Goal: Task Accomplishment & Management: Complete application form

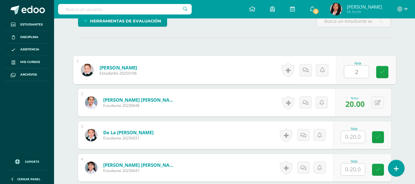
type input "20"
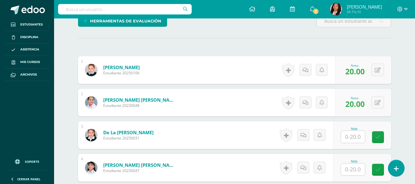
click at [352, 137] on input "text" at bounding box center [353, 137] width 24 height 12
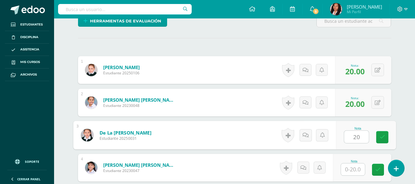
type input "20"
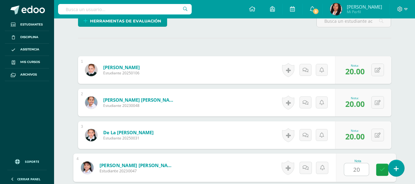
type input "20"
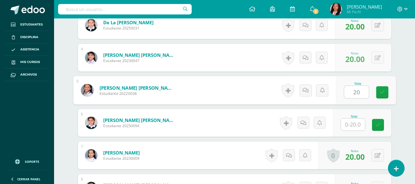
type input "20"
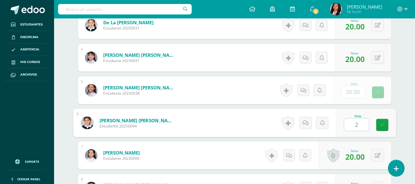
type input "20"
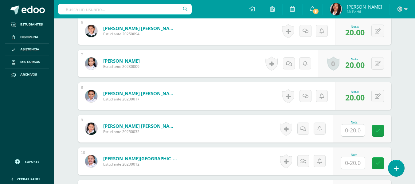
scroll to position [365, 0]
click at [351, 125] on input "text" at bounding box center [353, 130] width 24 height 12
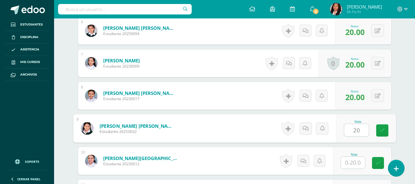
type input "20"
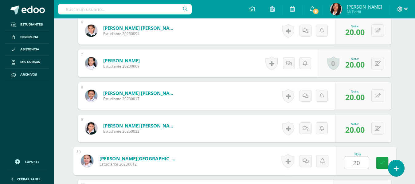
type input "20"
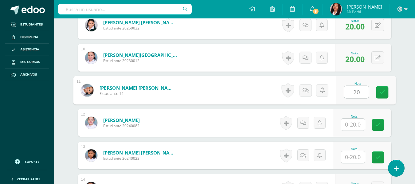
type input "20"
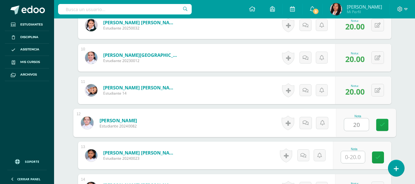
type input "20"
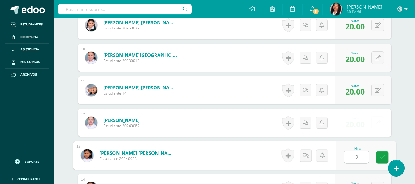
type input "20"
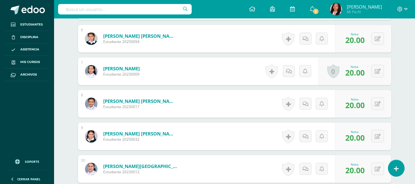
scroll to position [342, 0]
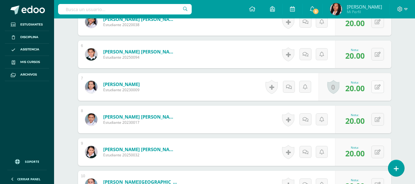
click at [379, 88] on icon at bounding box center [378, 86] width 6 height 5
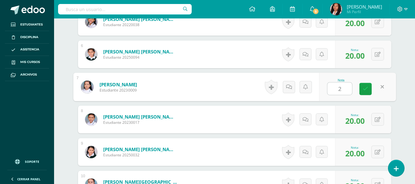
type input "20"
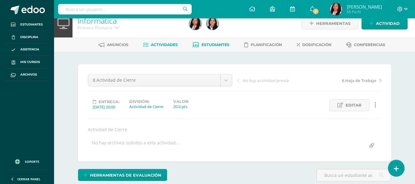
click at [212, 43] on span "Estudiantes" at bounding box center [216, 44] width 28 height 5
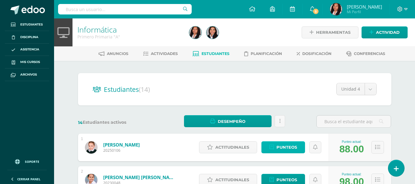
click at [298, 146] on link "Punteos" at bounding box center [283, 147] width 44 height 12
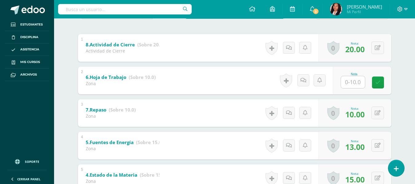
scroll to position [123, 0]
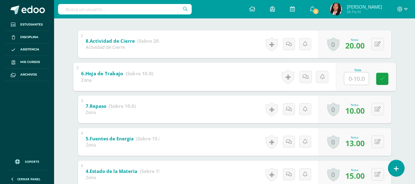
click at [359, 76] on input "text" at bounding box center [356, 78] width 25 height 12
type input "10"
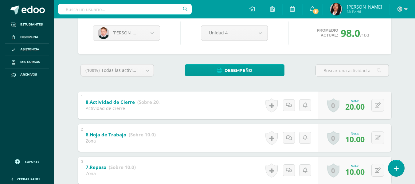
scroll to position [3, 0]
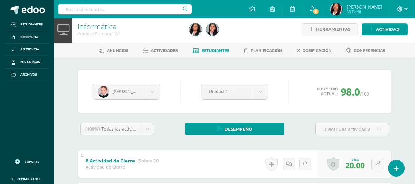
click at [221, 51] on span "Estudiantes" at bounding box center [216, 50] width 28 height 5
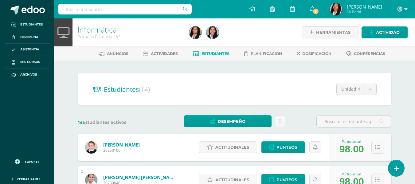
click at [33, 20] on link "Estudiantes" at bounding box center [27, 24] width 44 height 13
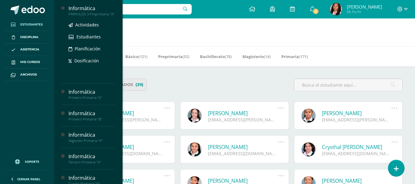
click at [85, 16] on div "PÁRVULOS 3 Preprimaria "A"" at bounding box center [91, 14] width 47 height 4
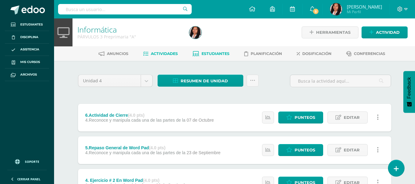
click at [210, 53] on span "Estudiantes" at bounding box center [216, 53] width 28 height 5
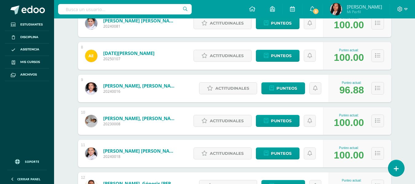
scroll to position [338, 0]
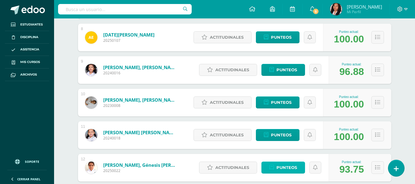
click at [291, 165] on span "Punteos" at bounding box center [286, 167] width 21 height 11
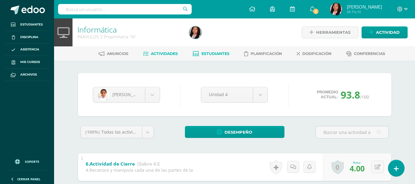
click at [156, 53] on span "Actividades" at bounding box center [164, 53] width 27 height 5
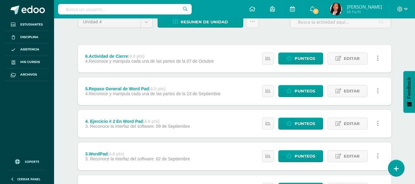
scroll to position [28, 0]
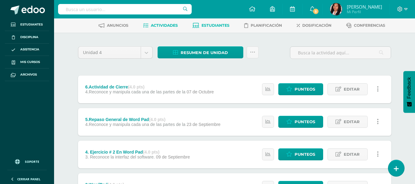
click at [224, 22] on link "Estudiantes" at bounding box center [211, 26] width 37 height 10
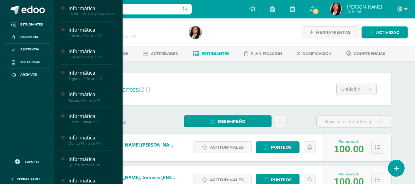
click at [32, 60] on span "Mis cursos" at bounding box center [30, 62] width 20 height 5
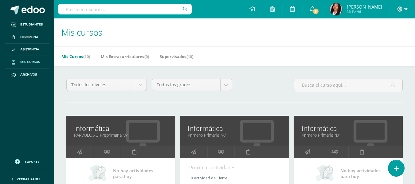
click at [333, 136] on link "Primero Primaria "B"" at bounding box center [348, 135] width 93 height 6
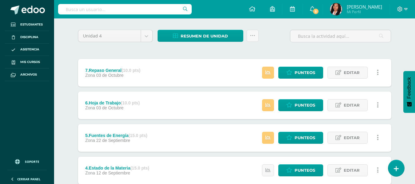
scroll to position [61, 0]
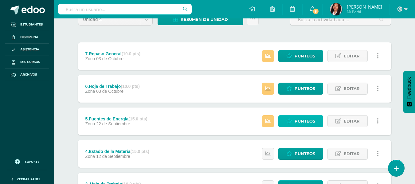
click at [299, 125] on span "Punteos" at bounding box center [305, 120] width 21 height 11
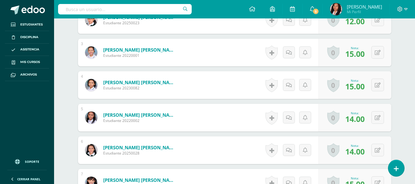
scroll to position [399, 0]
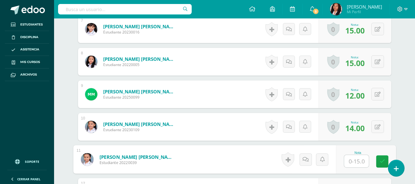
click at [353, 161] on input "text" at bounding box center [356, 161] width 25 height 12
type input "15"
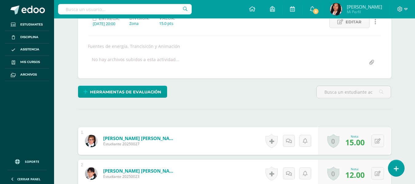
scroll to position [0, 0]
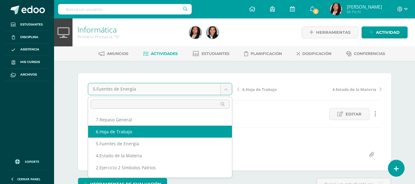
select select "/dashboard/teacher/grade-activity/108517/"
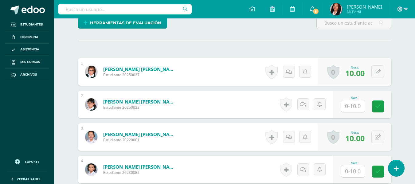
scroll to position [162, 0]
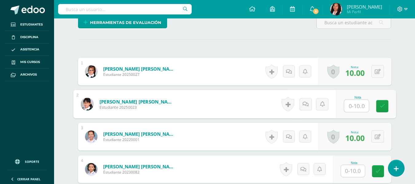
click at [355, 106] on input "text" at bounding box center [356, 106] width 25 height 12
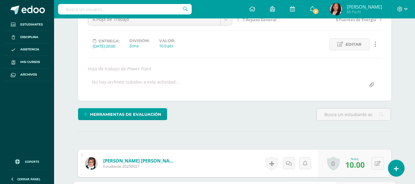
scroll to position [162, 0]
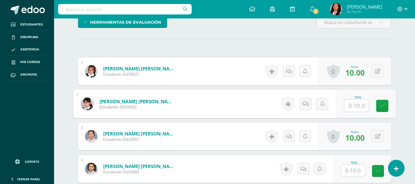
click at [355, 106] on input "text" at bounding box center [356, 106] width 25 height 12
type input "8"
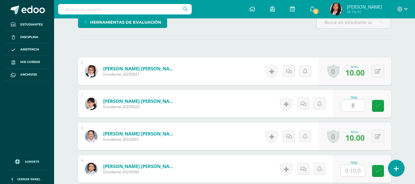
click at [351, 164] on div at bounding box center [353, 170] width 25 height 13
click at [350, 173] on input "text" at bounding box center [353, 171] width 24 height 12
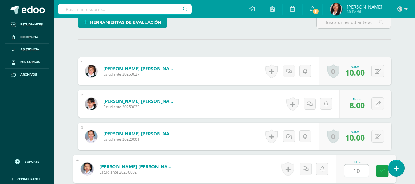
scroll to position [131, 0]
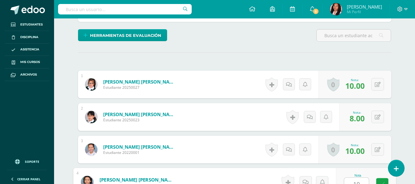
type input "10"
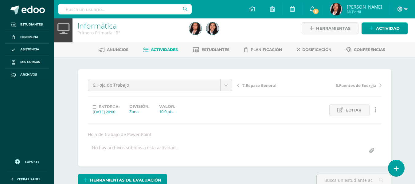
scroll to position [0, 0]
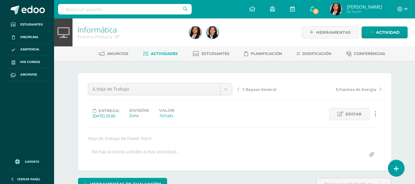
click at [167, 54] on span "Actividades" at bounding box center [164, 53] width 27 height 5
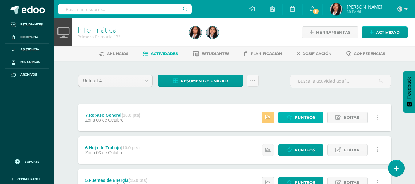
click at [304, 116] on span "Punteos" at bounding box center [305, 117] width 21 height 11
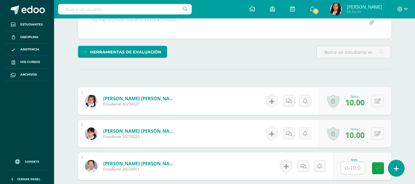
scroll to position [132, 0]
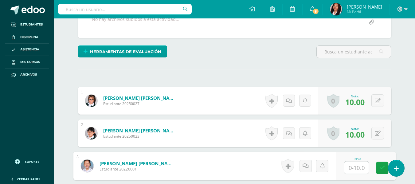
click at [350, 167] on input "text" at bounding box center [356, 168] width 25 height 12
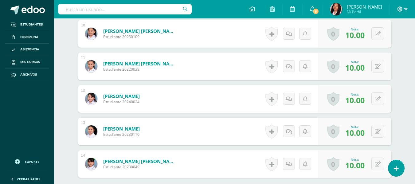
scroll to position [557, 0]
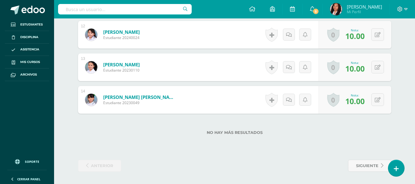
type input "10"
click at [338, 162] on div "siguiente" at bounding box center [314, 166] width 159 height 12
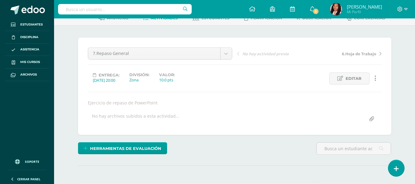
scroll to position [0, 0]
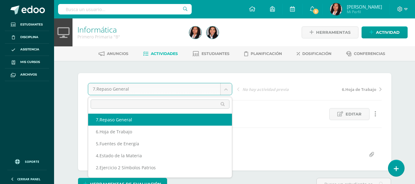
drag, startPoint x: 285, startPoint y: 129, endPoint x: 287, endPoint y: 111, distance: 18.2
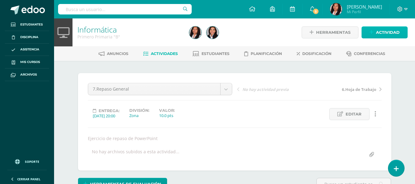
click at [387, 32] on span "Actividad" at bounding box center [388, 32] width 24 height 11
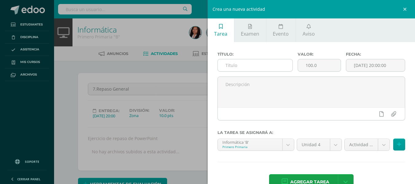
click at [239, 67] on input "text" at bounding box center [255, 65] width 75 height 12
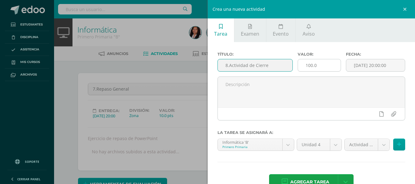
type input "8.Actividad de Cierre"
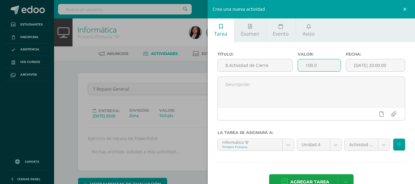
click at [310, 65] on input "100.0" at bounding box center [319, 65] width 43 height 12
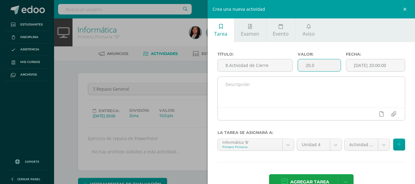
type input "20.0"
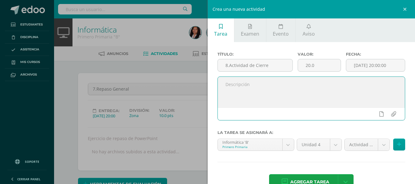
click at [344, 88] on textarea at bounding box center [311, 92] width 187 height 31
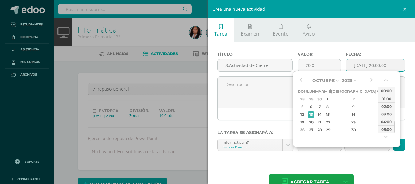
click at [397, 64] on input "2025-10-13 20:00:00" at bounding box center [375, 65] width 59 height 12
click at [377, 109] on div "10" at bounding box center [380, 106] width 6 height 7
type input "2025-10-10 20:00"
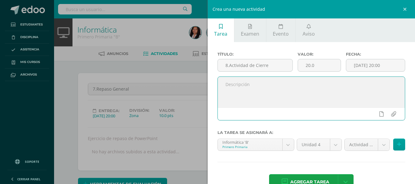
click at [249, 94] on textarea at bounding box center [311, 92] width 187 height 31
type textarea "Actividada de Cierre"
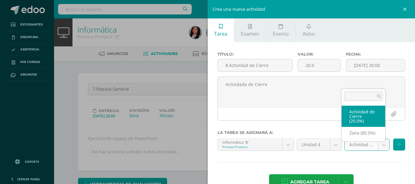
select select "106470"
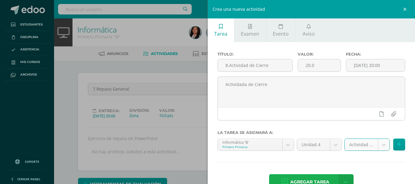
click at [290, 177] on span "Agregar tarea" at bounding box center [309, 181] width 39 height 15
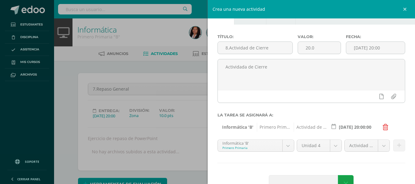
scroll to position [35, 0]
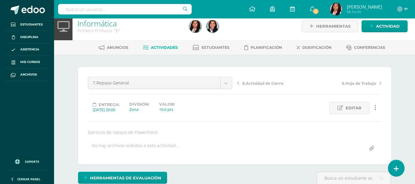
scroll to position [4, 0]
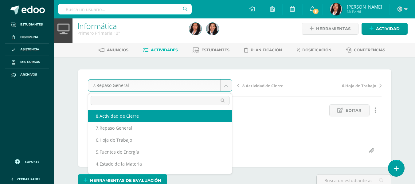
select select "/dashboard/teacher/grade-activity/108555/"
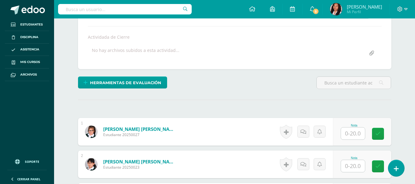
scroll to position [102, 0]
click at [361, 132] on input "text" at bounding box center [353, 133] width 24 height 12
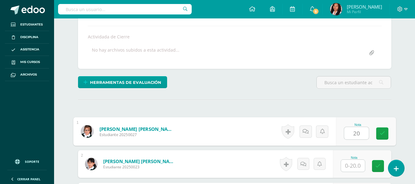
type input "20"
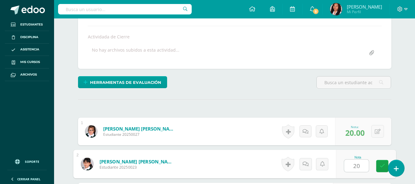
type input "20"
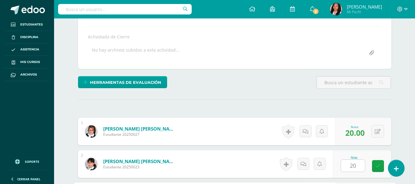
scroll to position [208, 0]
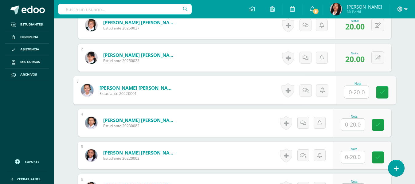
click at [353, 160] on input "text" at bounding box center [353, 157] width 24 height 12
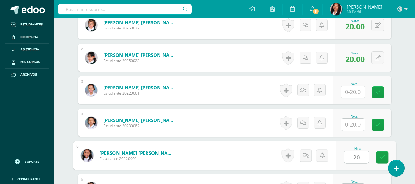
type input "20"
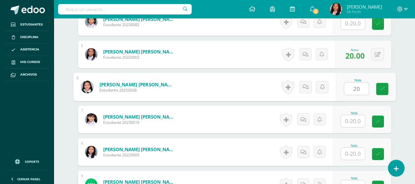
scroll to position [312, 0]
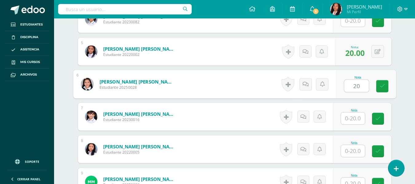
type input "20"
click at [358, 147] on input "text" at bounding box center [353, 151] width 24 height 12
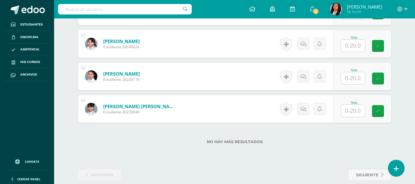
scroll to position [557, 0]
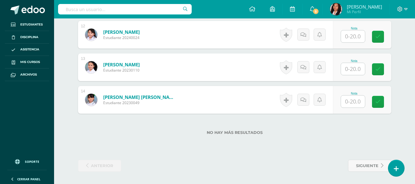
type input "20"
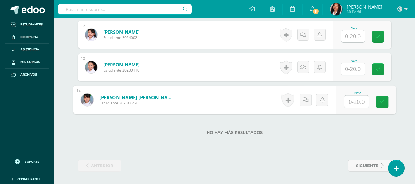
click at [354, 104] on input "text" at bounding box center [356, 102] width 25 height 12
click at [350, 36] on input "text" at bounding box center [353, 36] width 24 height 12
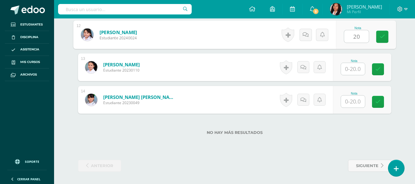
type input "20"
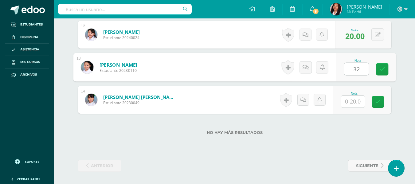
type input "3"
type input "20"
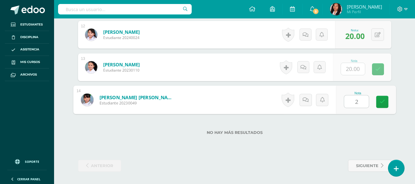
type input "20"
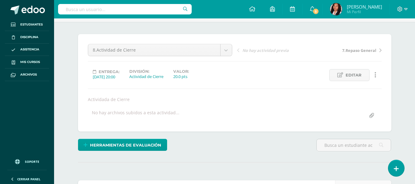
scroll to position [34, 0]
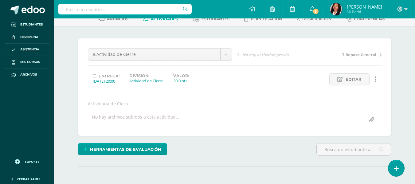
scroll to position [35, 0]
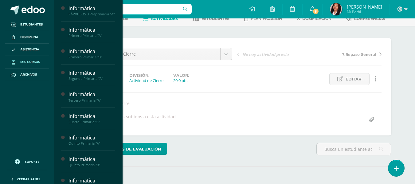
click at [35, 58] on link "Mis cursos" at bounding box center [27, 62] width 44 height 13
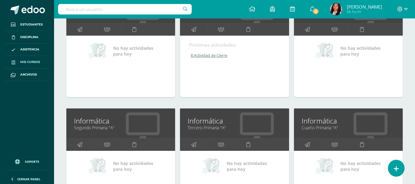
scroll to position [123, 0]
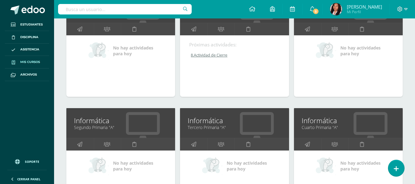
click at [107, 120] on link "Informática" at bounding box center [120, 121] width 93 height 10
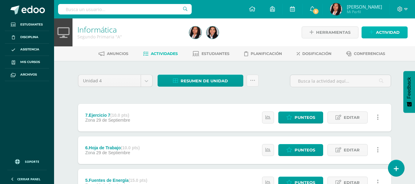
click at [387, 32] on span "Actividad" at bounding box center [388, 32] width 24 height 11
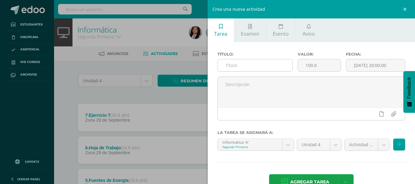
click at [278, 67] on input "text" at bounding box center [255, 65] width 75 height 12
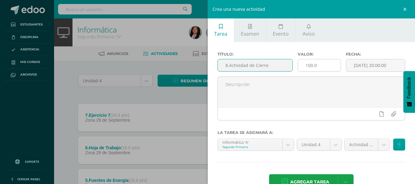
type input "8.Actividad de Cierre"
click at [307, 67] on input "100.0" at bounding box center [319, 65] width 43 height 12
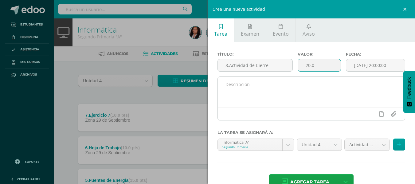
type input "20.0"
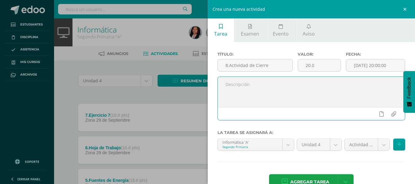
click at [344, 89] on textarea at bounding box center [311, 92] width 187 height 31
type textarea "Actividad de Cierre"
click at [376, 142] on body "Estudiantes Disciplina Asistencia Mis cursos Archivos Soporte Ayuda Reportar un…" at bounding box center [207, 184] width 415 height 368
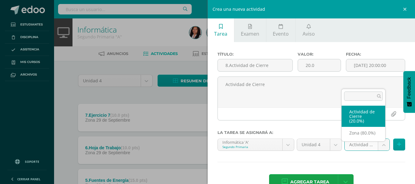
select select "106472"
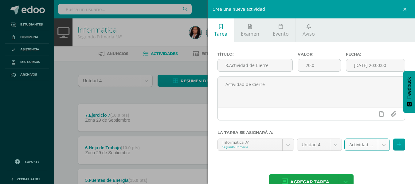
scroll to position [17, 0]
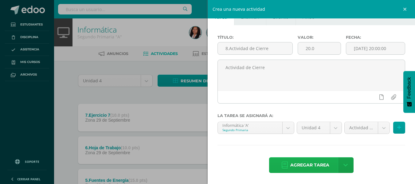
click at [314, 163] on span "Agregar tarea" at bounding box center [309, 165] width 39 height 15
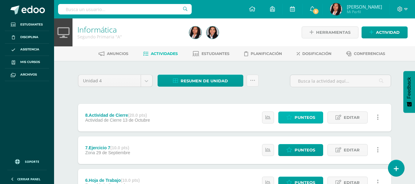
click at [294, 115] on link "Punteos" at bounding box center [300, 118] width 45 height 12
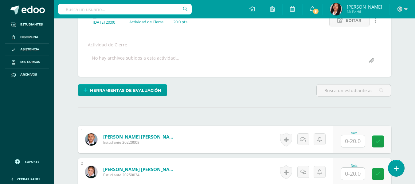
scroll to position [2, 0]
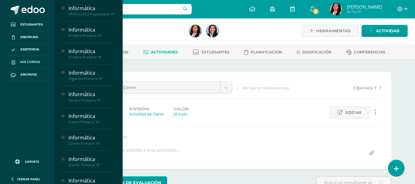
click at [35, 60] on span "Mis cursos" at bounding box center [30, 62] width 20 height 5
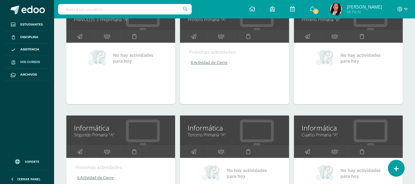
scroll to position [123, 0]
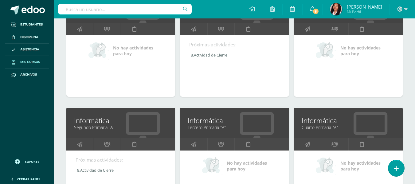
click at [225, 130] on link "Tercero Primaria "A"" at bounding box center [234, 127] width 93 height 6
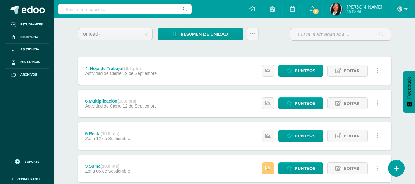
scroll to position [28, 0]
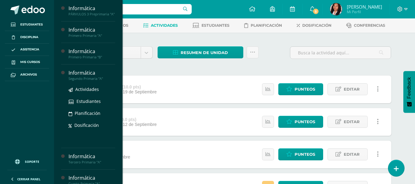
click at [93, 76] on div "Informática" at bounding box center [91, 72] width 47 height 7
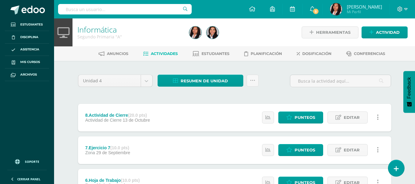
click at [221, 49] on li "Estudiantes" at bounding box center [211, 54] width 37 height 10
click at [222, 54] on span "Estudiantes" at bounding box center [216, 53] width 28 height 5
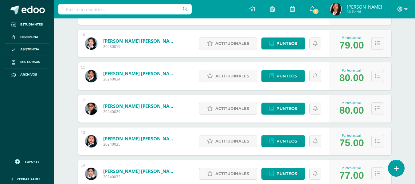
scroll to position [399, 0]
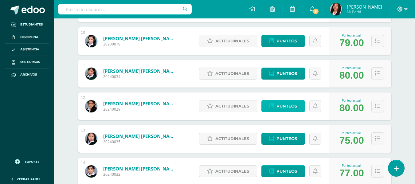
click at [294, 107] on span "Punteos" at bounding box center [286, 105] width 21 height 11
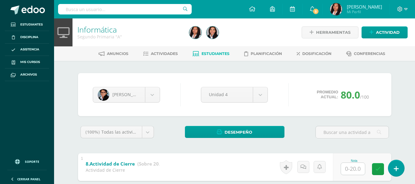
click at [357, 171] on input "text" at bounding box center [353, 169] width 24 height 12
type input "20"
